Goal: Information Seeking & Learning: Learn about a topic

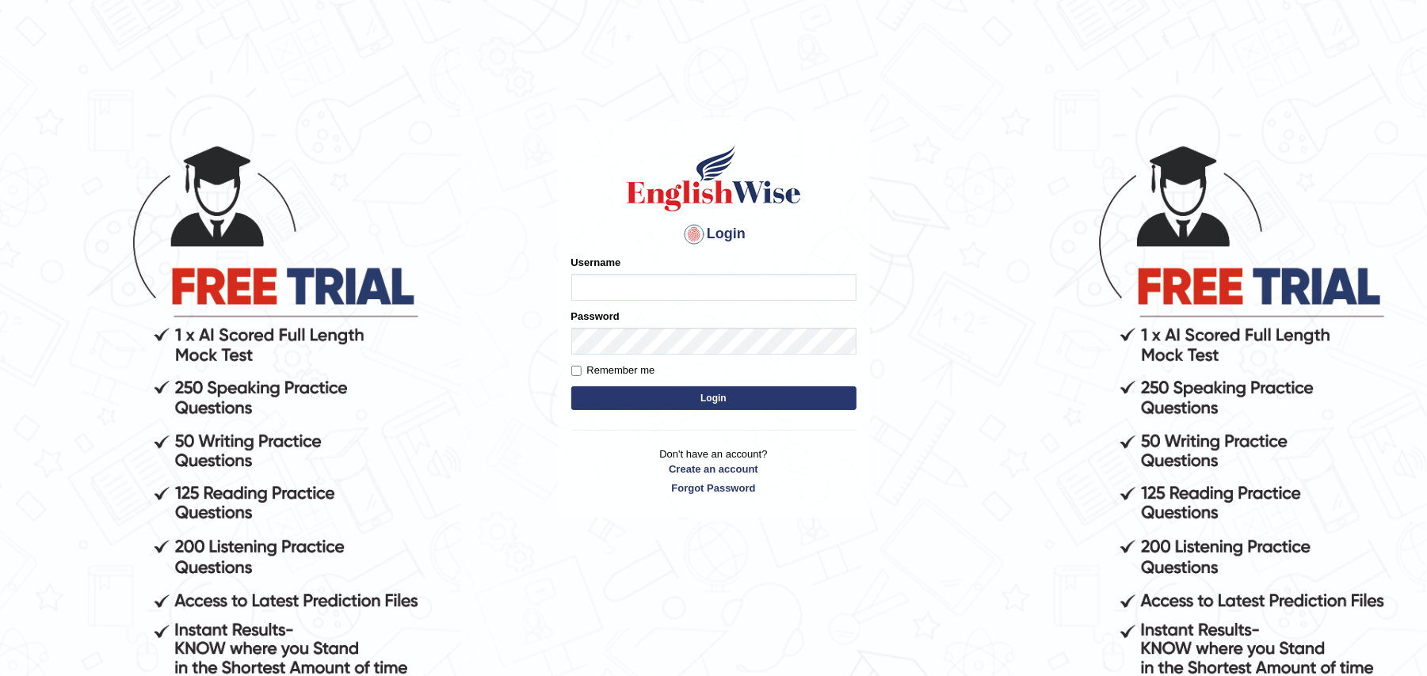
type input "Zehra123"
click at [666, 403] on button "Login" at bounding box center [713, 399] width 285 height 24
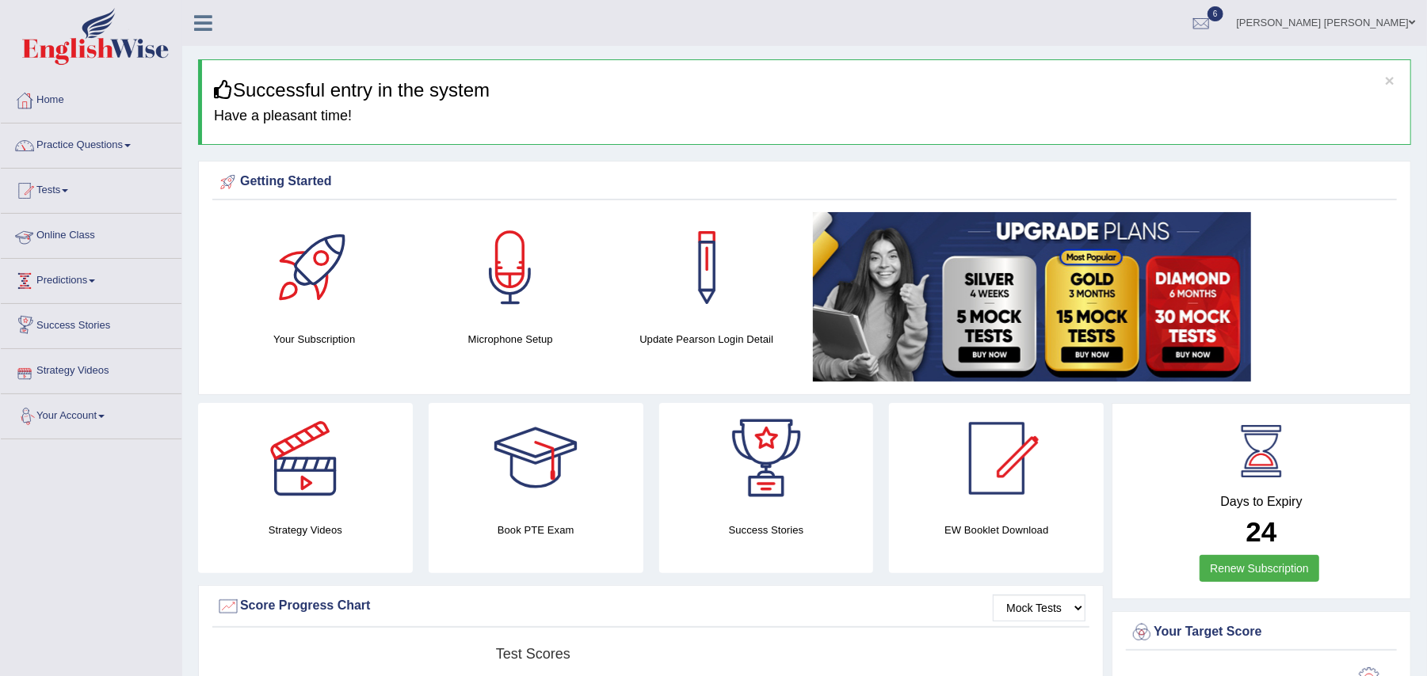
click at [46, 233] on link "Online Class" at bounding box center [91, 234] width 181 height 40
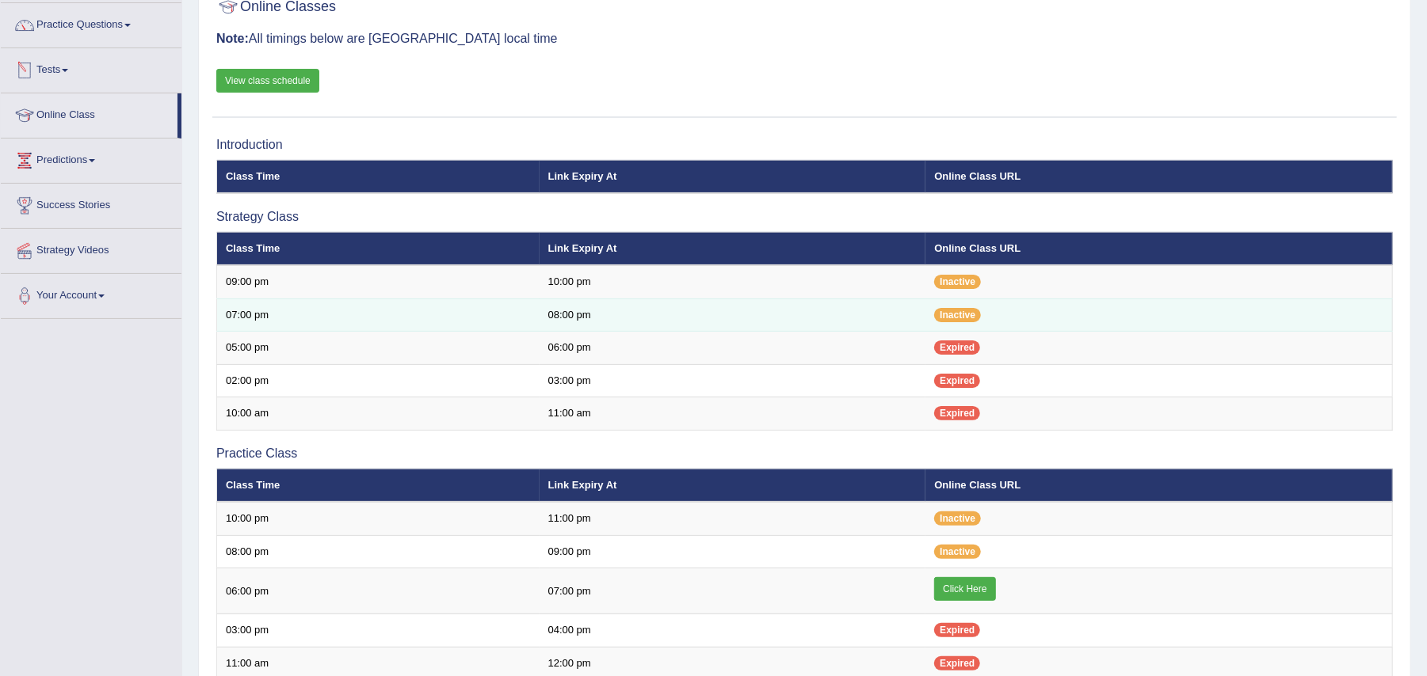
scroll to position [428, 0]
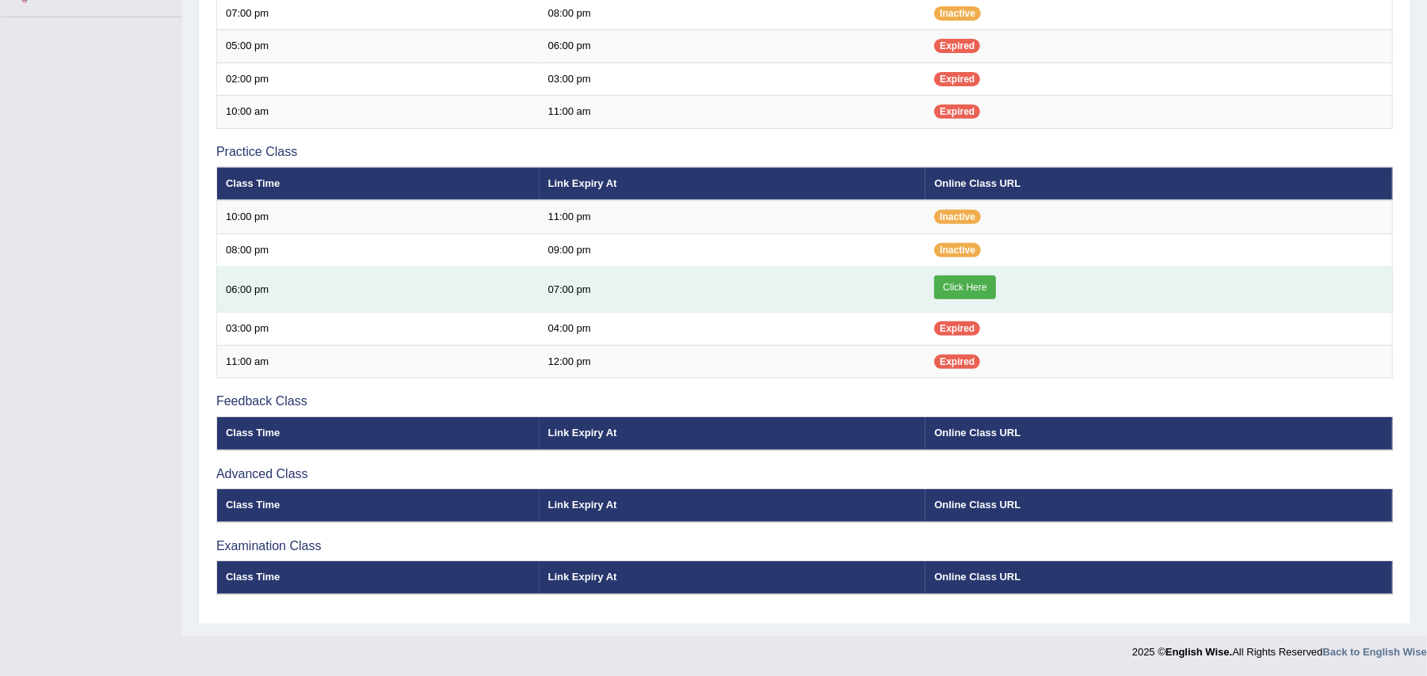
click at [949, 290] on link "Click Here" at bounding box center [964, 288] width 61 height 24
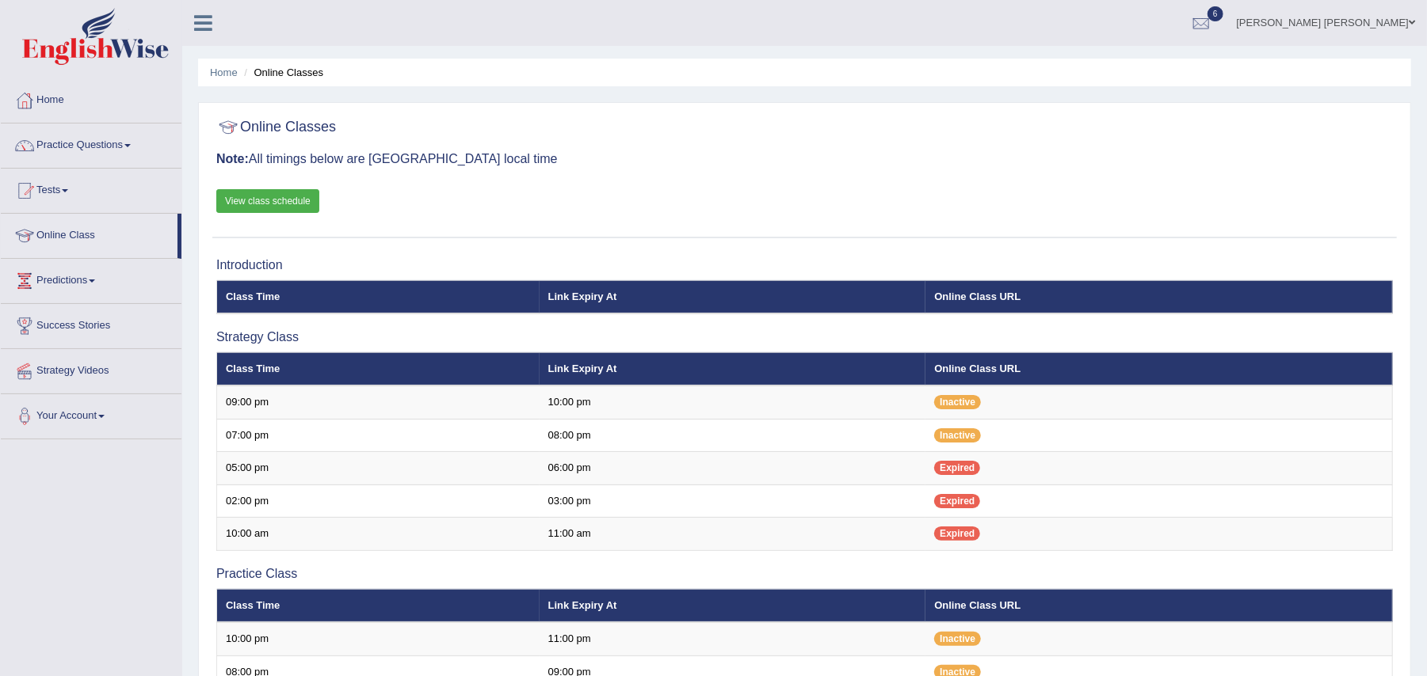
click at [125, 147] on link "Practice Questions" at bounding box center [91, 144] width 181 height 40
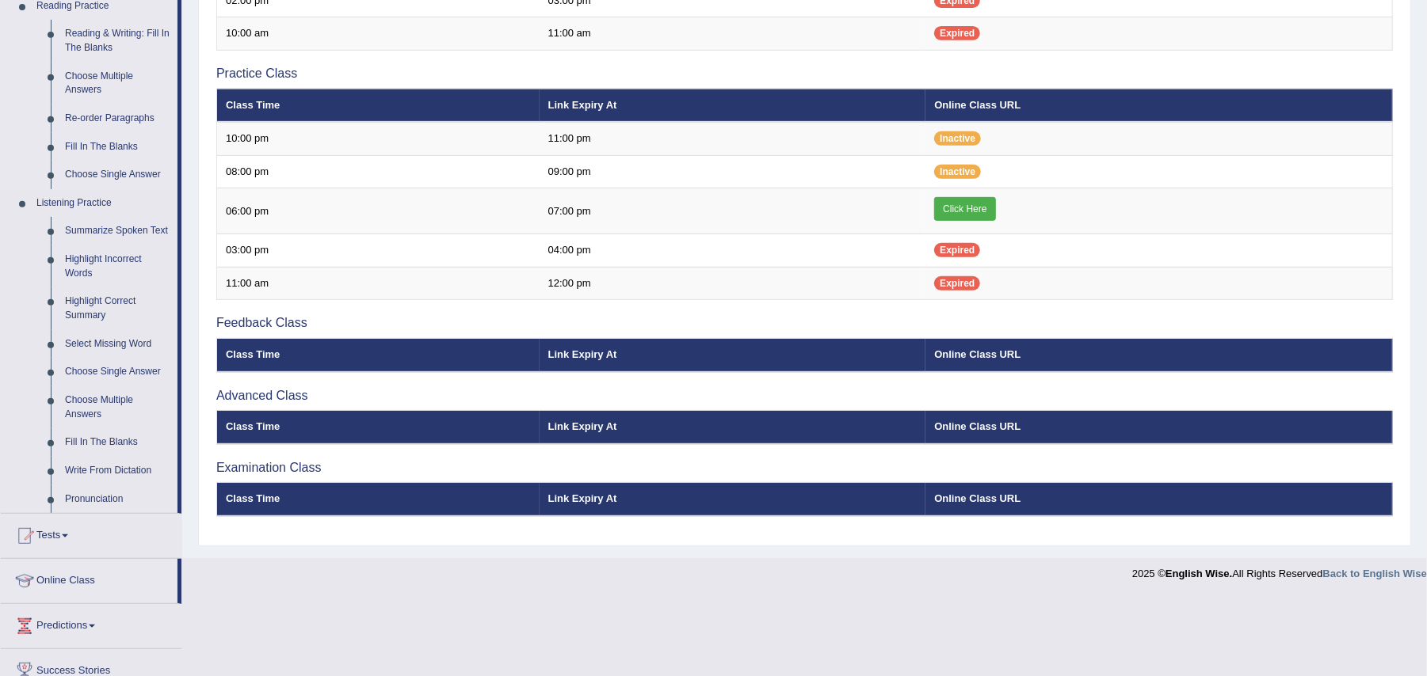
scroll to position [509, 0]
